Goal: Navigation & Orientation: Find specific page/section

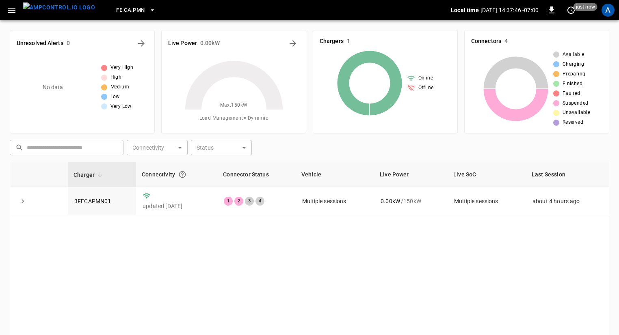
click at [482, 45] on h6 "Connectors" at bounding box center [486, 41] width 30 height 9
click at [347, 203] on td "Multiple sessions" at bounding box center [335, 201] width 78 height 28
click at [97, 202] on link "3FECAPMN01" at bounding box center [93, 202] width 40 height 10
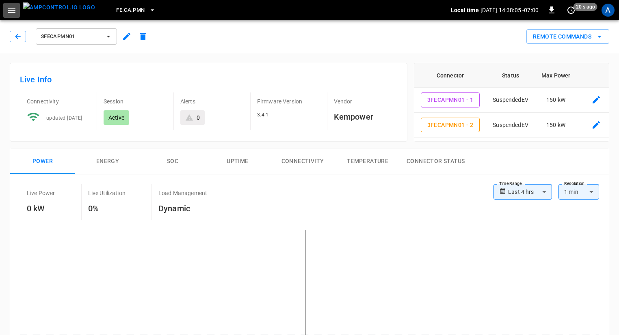
click at [6, 10] on icon "button" at bounding box center [11, 10] width 10 height 10
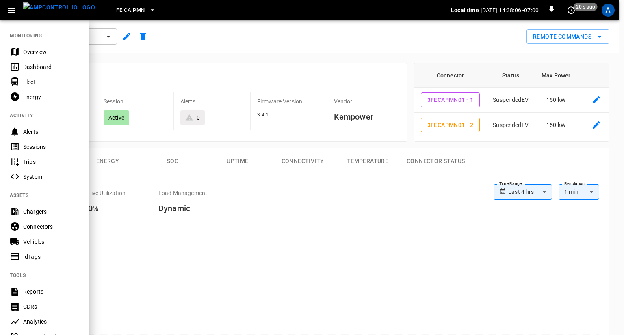
click at [41, 65] on div "Dashboard" at bounding box center [51, 67] width 56 height 8
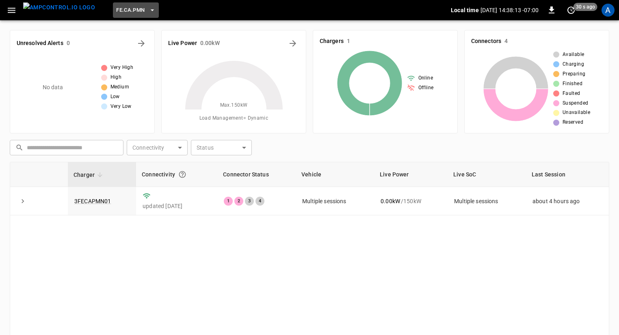
click at [148, 9] on icon "button" at bounding box center [152, 10] width 8 height 8
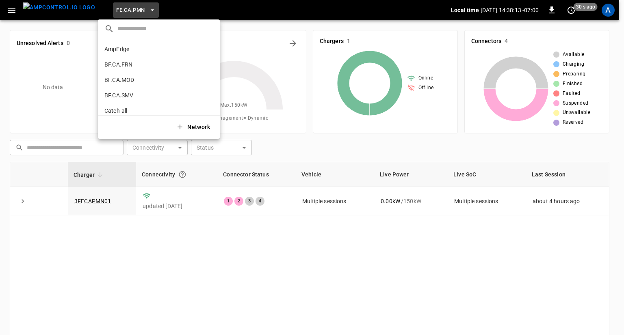
scroll to position [291, 0]
click at [32, 23] on div at bounding box center [312, 167] width 624 height 335
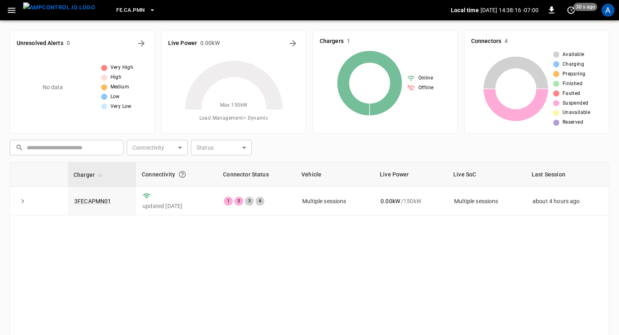
click at [11, 9] on icon "button" at bounding box center [11, 10] width 10 height 10
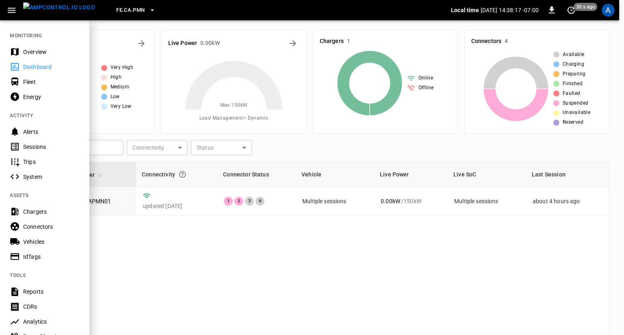
click at [37, 52] on div "Overview" at bounding box center [51, 52] width 56 height 8
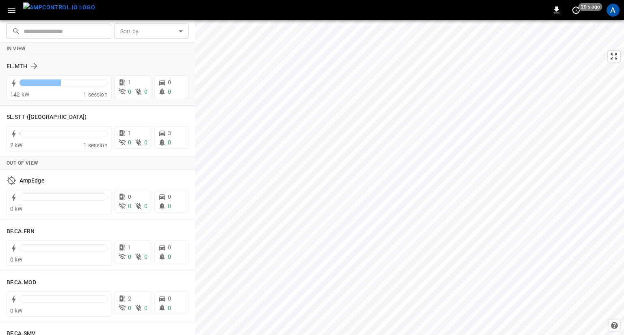
click at [76, 68] on div "EL.MTH" at bounding box center [92, 66] width 172 height 10
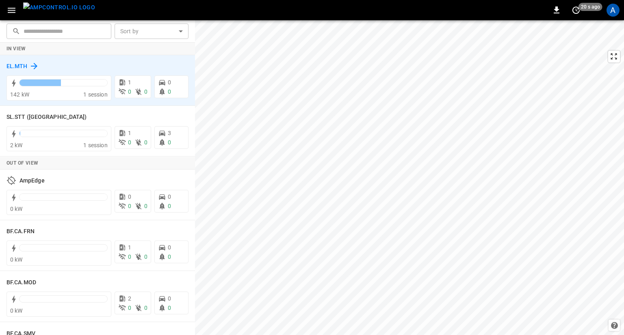
click at [26, 64] on h6 "EL.MTH" at bounding box center [16, 66] width 21 height 9
